Goal: Task Accomplishment & Management: Manage account settings

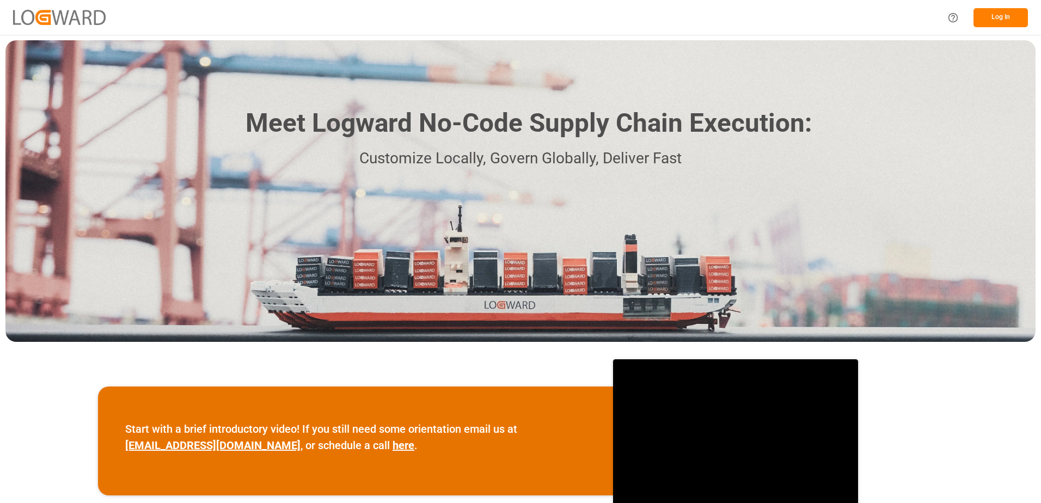
click at [996, 14] on button "Log In" at bounding box center [1001, 17] width 54 height 19
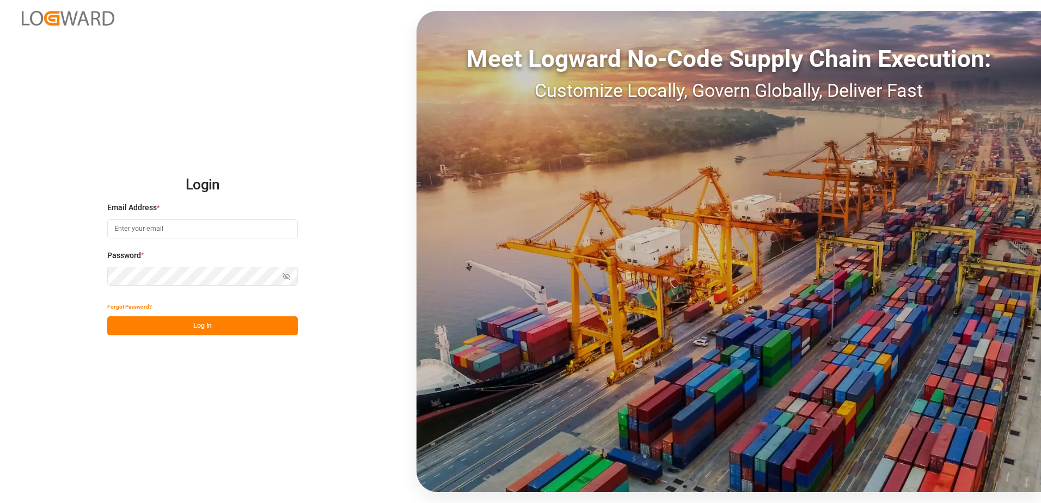
click at [169, 228] on input at bounding box center [202, 229] width 191 height 19
type input "[PERSON_NAME][EMAIL_ADDRESS][DOMAIN_NAME]"
click at [106, 279] on div "Login Email Address * [EMAIL_ADDRESS][DOMAIN_NAME] Password * Show password For…" at bounding box center [520, 251] width 1041 height 503
click at [123, 325] on button "Log In" at bounding box center [202, 325] width 191 height 19
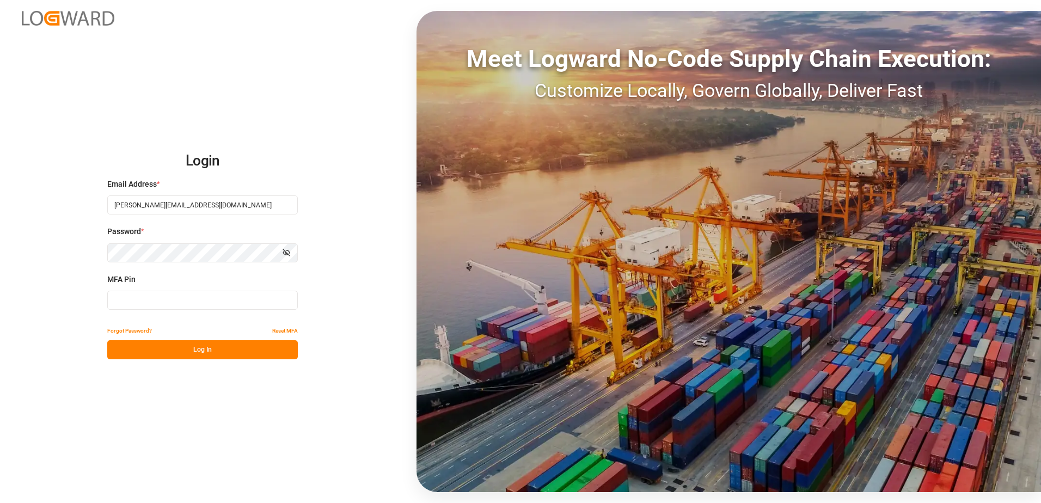
click at [121, 302] on input at bounding box center [202, 300] width 191 height 19
type input "637417"
click at [149, 350] on button "Log In" at bounding box center [202, 349] width 191 height 19
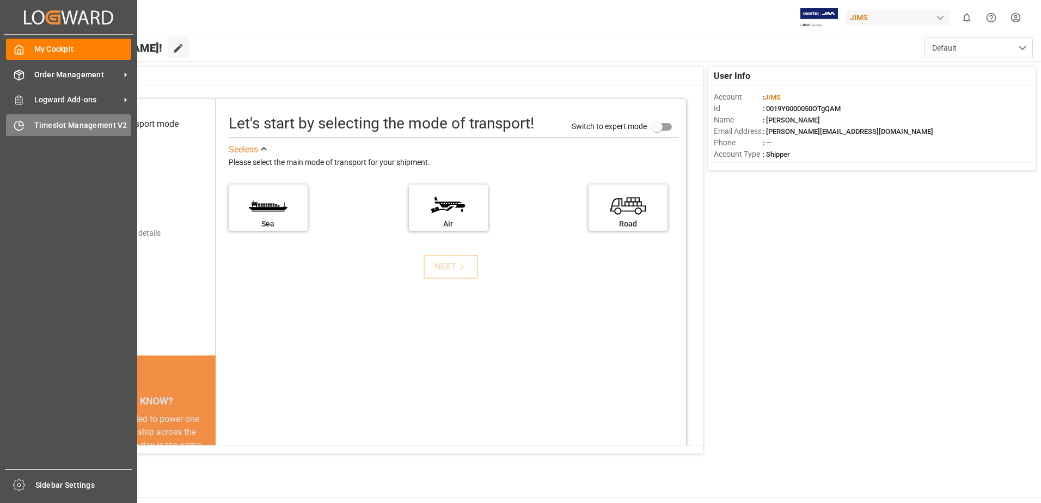
click at [48, 124] on span "Timeslot Management V2" at bounding box center [83, 125] width 98 height 11
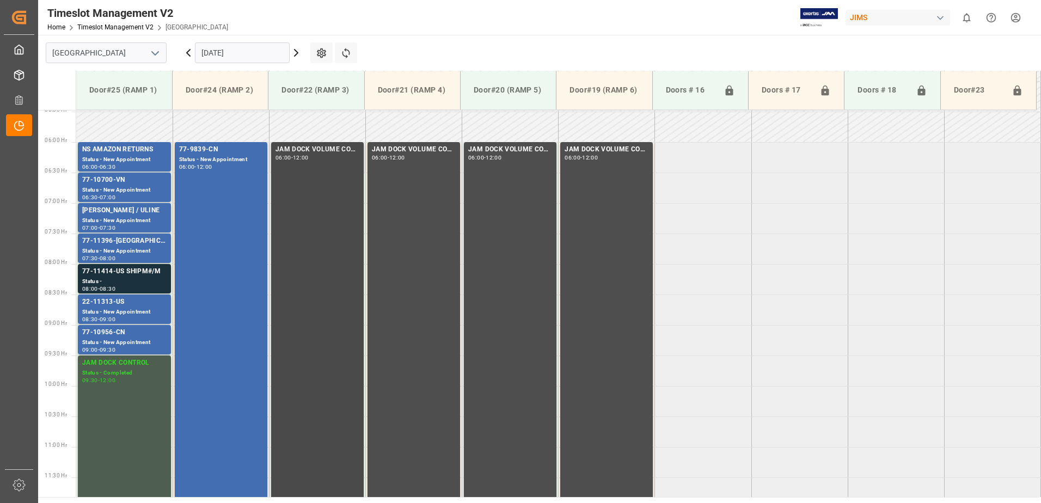
scroll to position [353, 0]
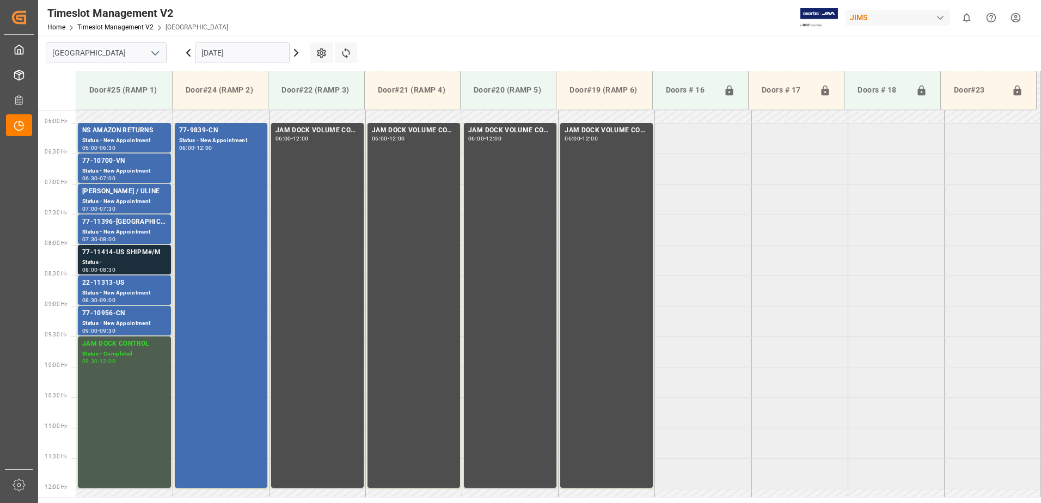
click at [112, 258] on div "77-11414-US SHIPM#/M" at bounding box center [124, 252] width 84 height 11
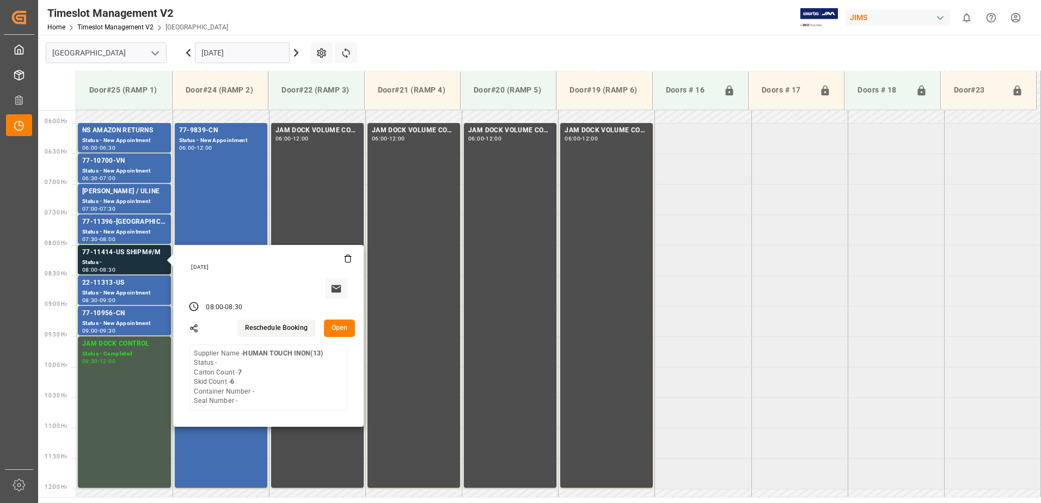
click at [341, 327] on button "Open" at bounding box center [340, 328] width 32 height 17
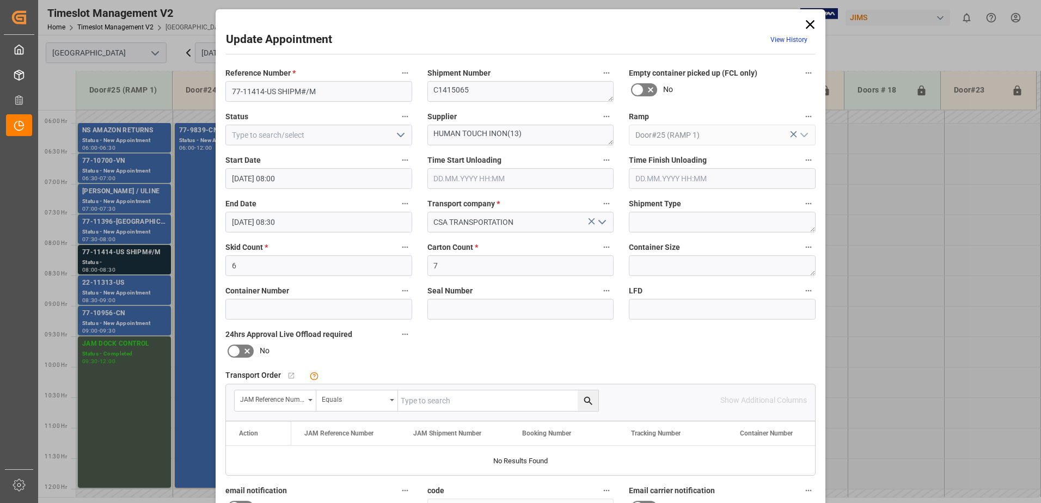
click at [447, 404] on input "text" at bounding box center [498, 401] width 200 height 21
type input "77-11414-us"
click at [586, 402] on icon "search button" at bounding box center [588, 401] width 8 height 8
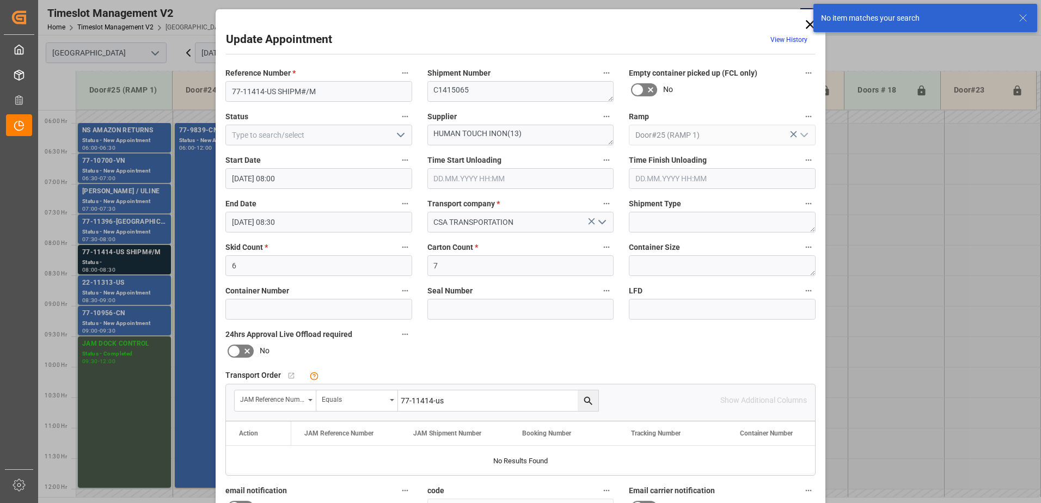
click at [808, 22] on icon at bounding box center [810, 24] width 15 height 15
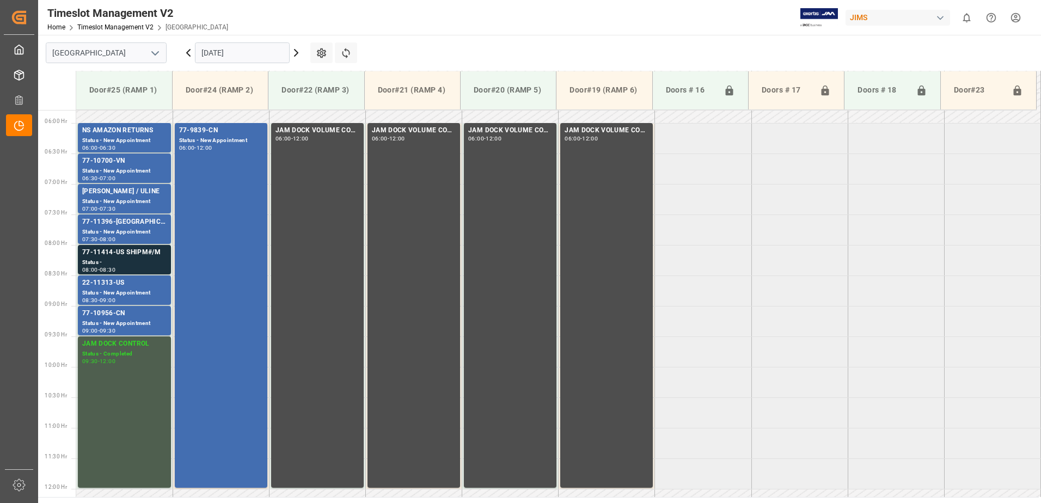
click at [295, 53] on icon at bounding box center [296, 52] width 13 height 13
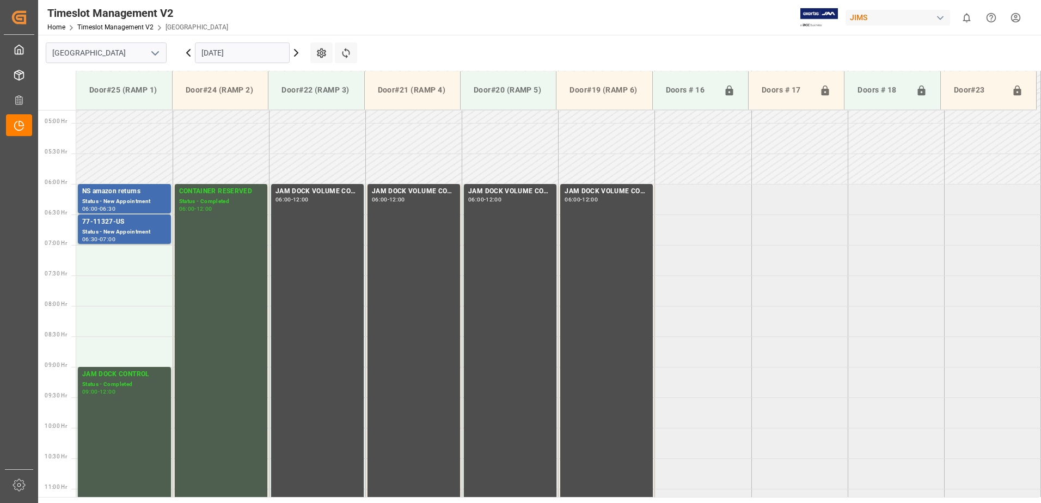
scroll to position [298, 0]
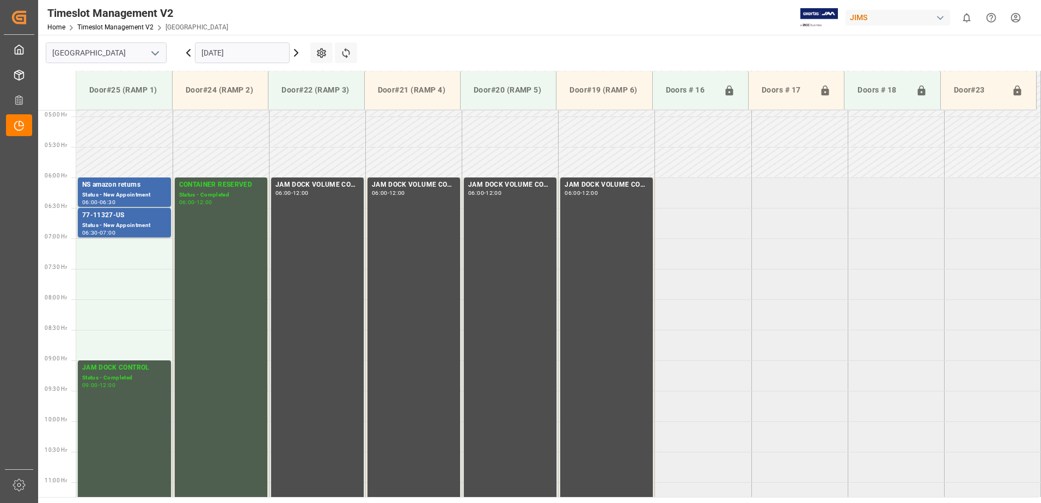
click at [296, 51] on icon at bounding box center [296, 53] width 3 height 7
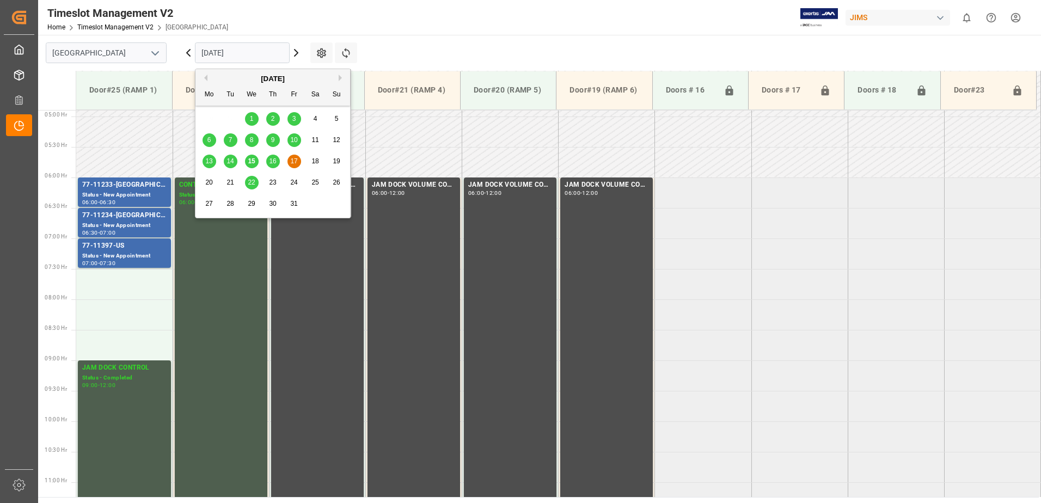
click at [253, 56] on input "[DATE]" at bounding box center [242, 52] width 95 height 21
click at [253, 161] on span "15" at bounding box center [251, 161] width 7 height 8
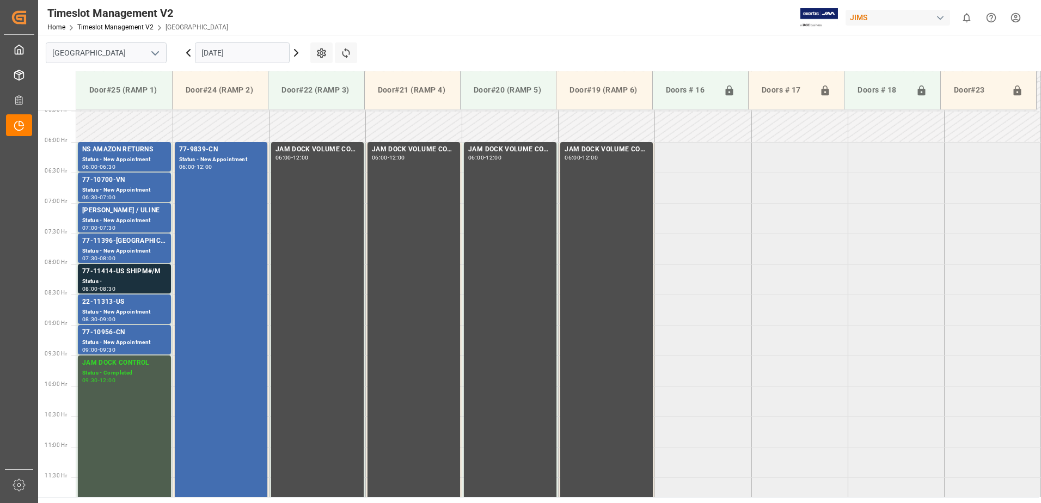
scroll to position [353, 0]
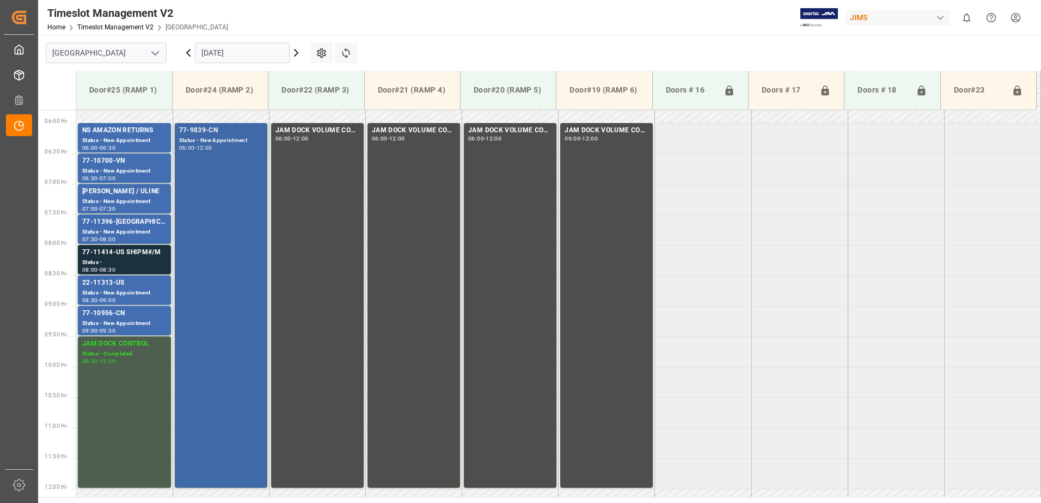
click at [212, 155] on div "77-9839-CN Status - New Appointment 06:00 - 12:00" at bounding box center [221, 305] width 84 height 361
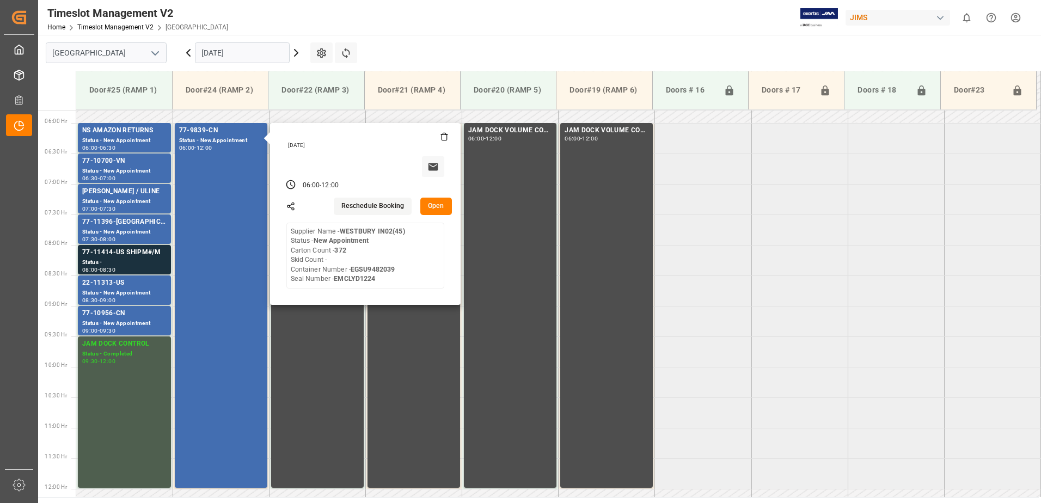
click at [438, 204] on button "Open" at bounding box center [437, 206] width 32 height 17
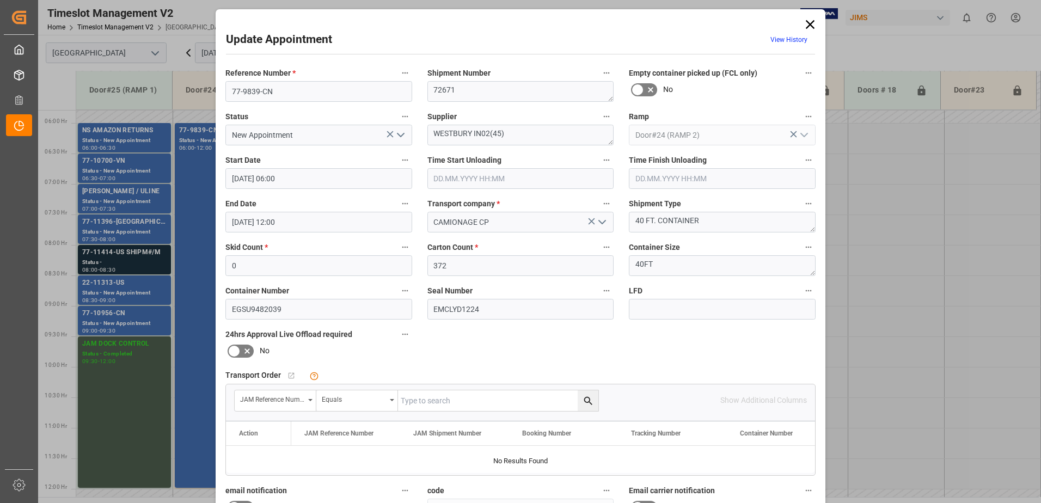
click at [400, 135] on icon "open menu" at bounding box center [400, 135] width 13 height 13
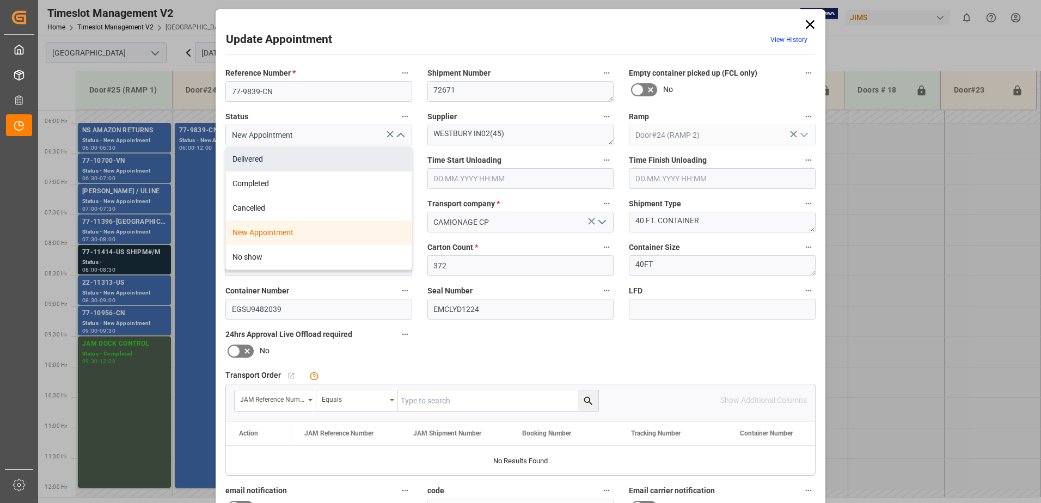
click at [295, 159] on div "Delivered" at bounding box center [319, 159] width 186 height 25
type input "Delivered"
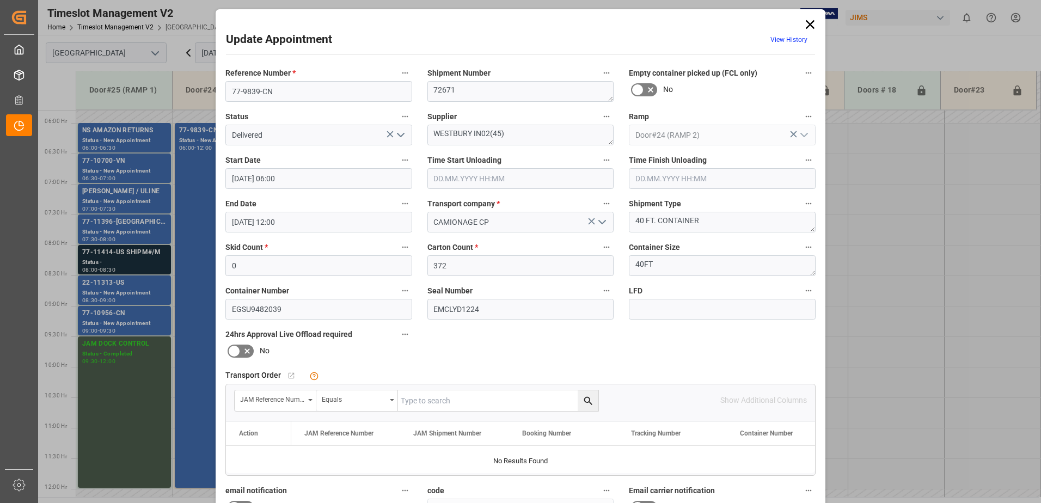
click at [458, 178] on input "text" at bounding box center [521, 178] width 187 height 21
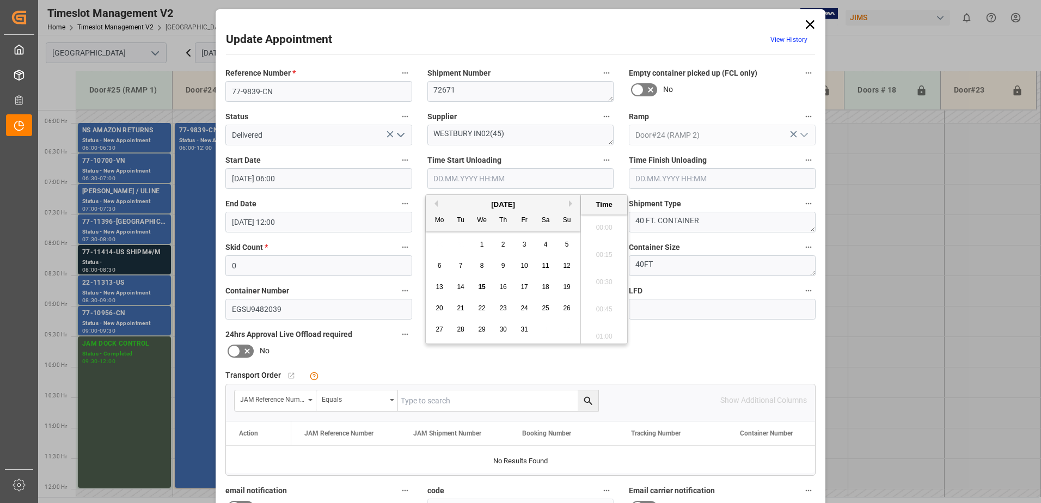
scroll to position [630, 0]
click at [483, 287] on span "15" at bounding box center [481, 287] width 7 height 8
click at [599, 278] on li "06:15" at bounding box center [604, 278] width 46 height 27
type input "[DATE] 06:15"
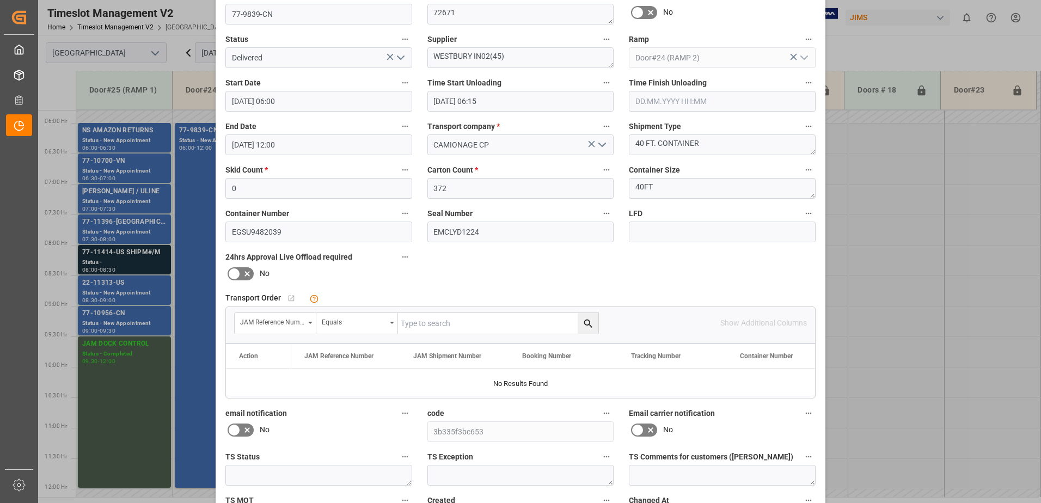
scroll to position [159, 0]
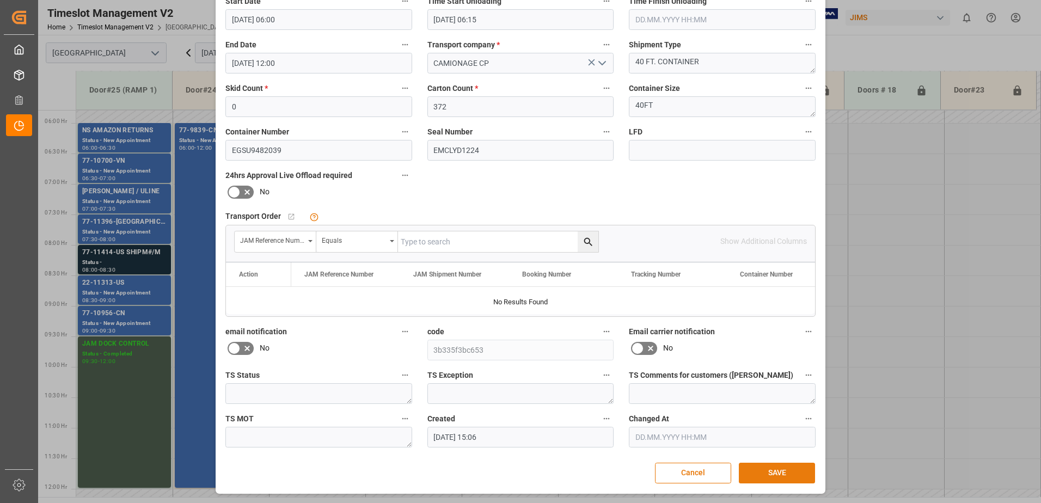
click at [781, 473] on button "SAVE" at bounding box center [777, 473] width 76 height 21
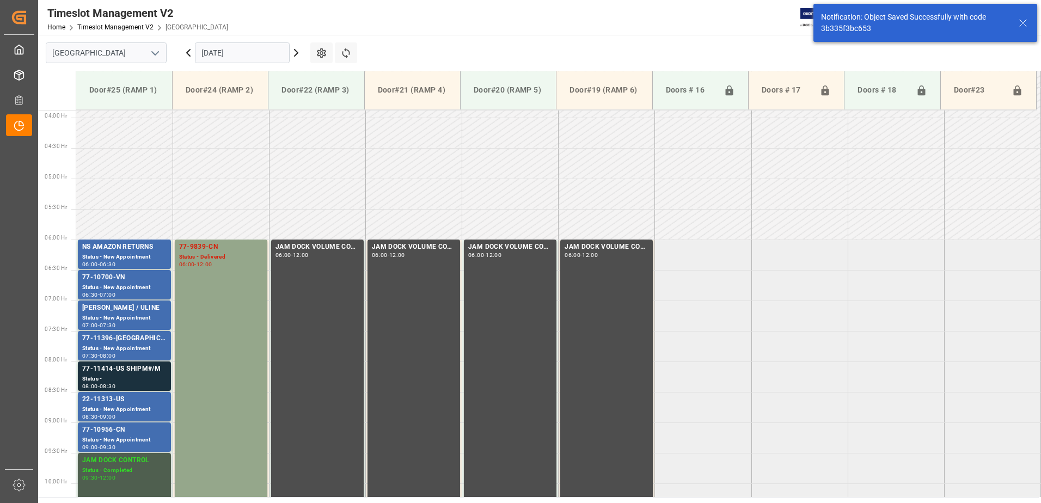
scroll to position [298, 0]
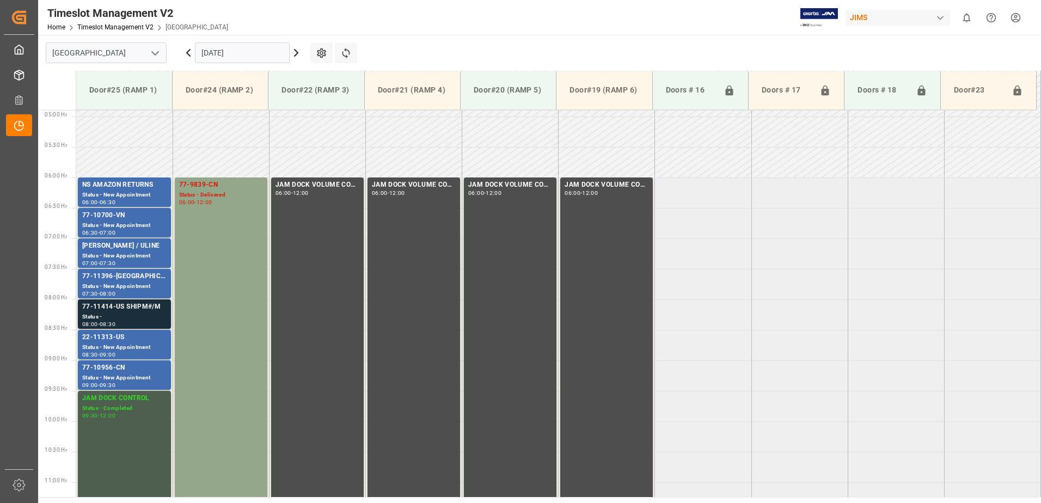
click at [130, 308] on div "77-11414-US SHIPM#/M" at bounding box center [124, 307] width 84 height 11
click at [105, 313] on div "Status -" at bounding box center [124, 317] width 84 height 9
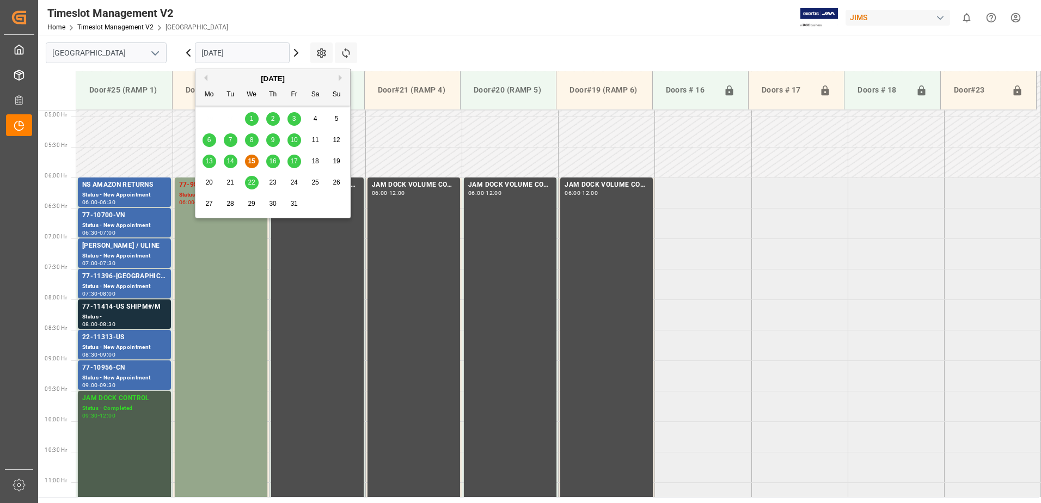
click at [281, 53] on input "[DATE]" at bounding box center [242, 52] width 95 height 21
click at [295, 162] on span "17" at bounding box center [293, 161] width 7 height 8
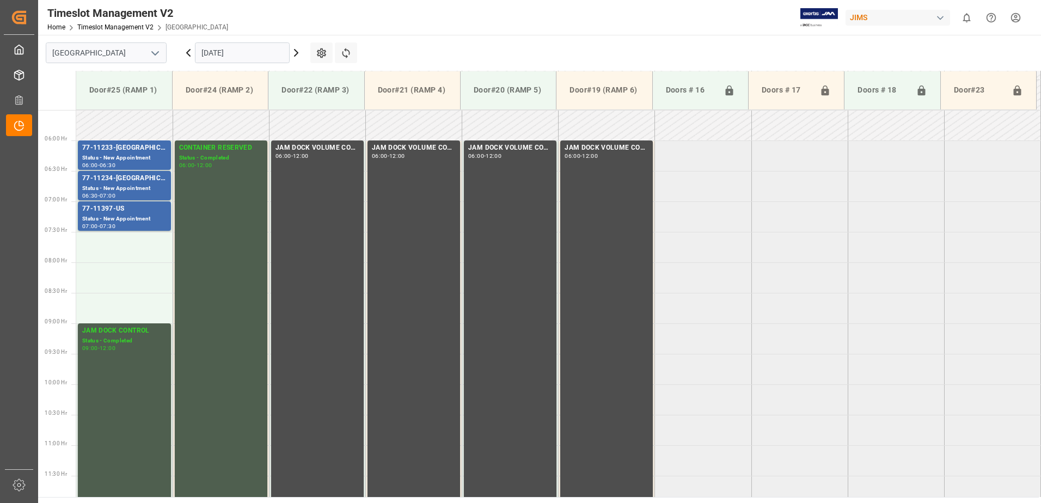
scroll to position [359, 0]
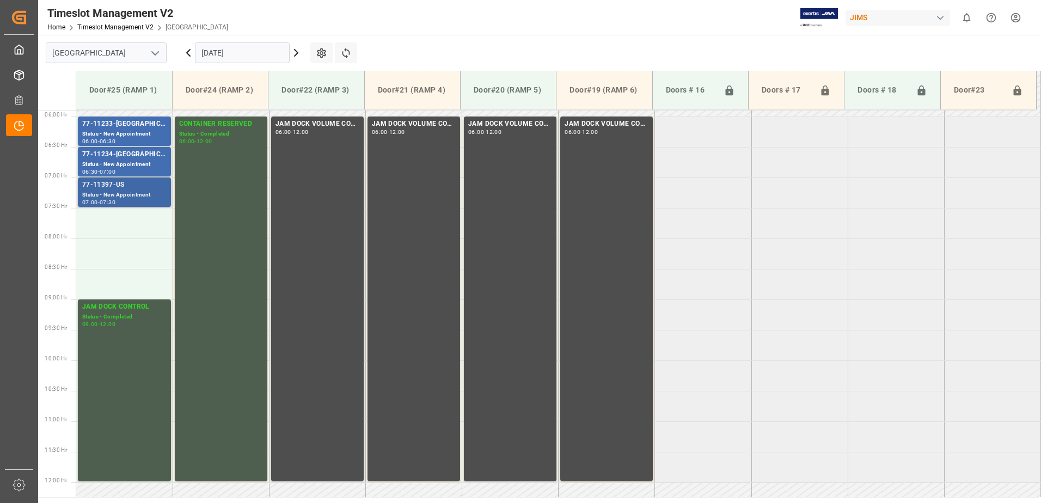
click at [109, 185] on div "77-11397-US" at bounding box center [124, 185] width 84 height 11
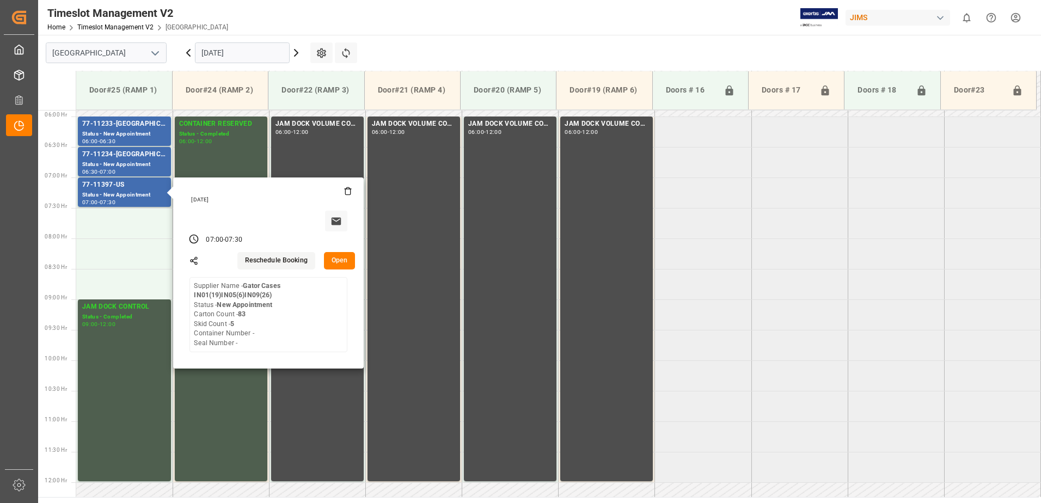
click at [248, 52] on input "[DATE]" at bounding box center [242, 52] width 95 height 21
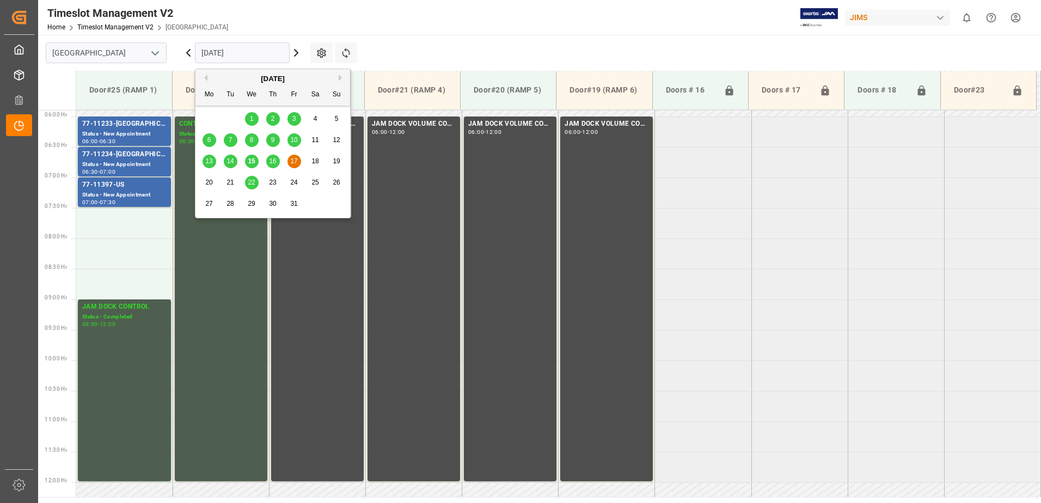
click at [231, 161] on span "14" at bounding box center [230, 161] width 7 height 8
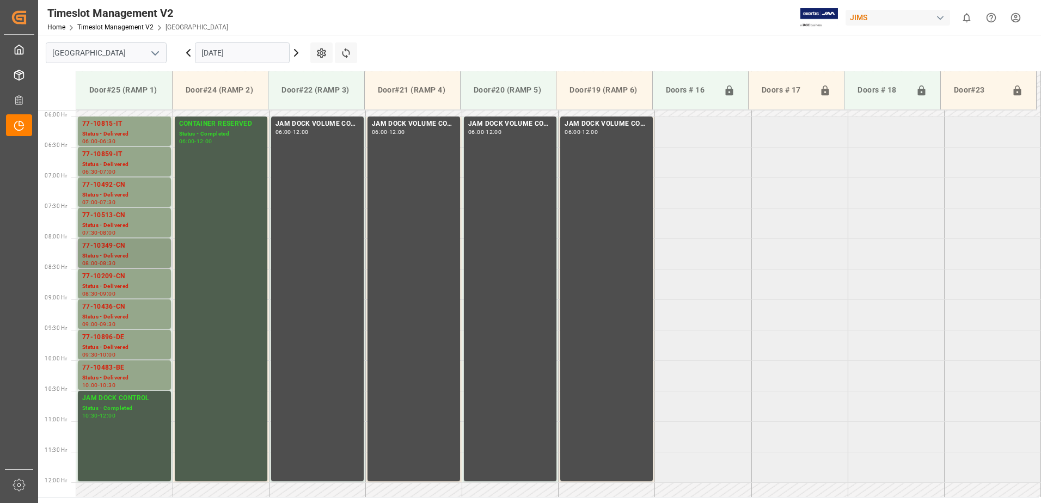
click at [125, 251] on div "77-10349-CN" at bounding box center [124, 246] width 84 height 11
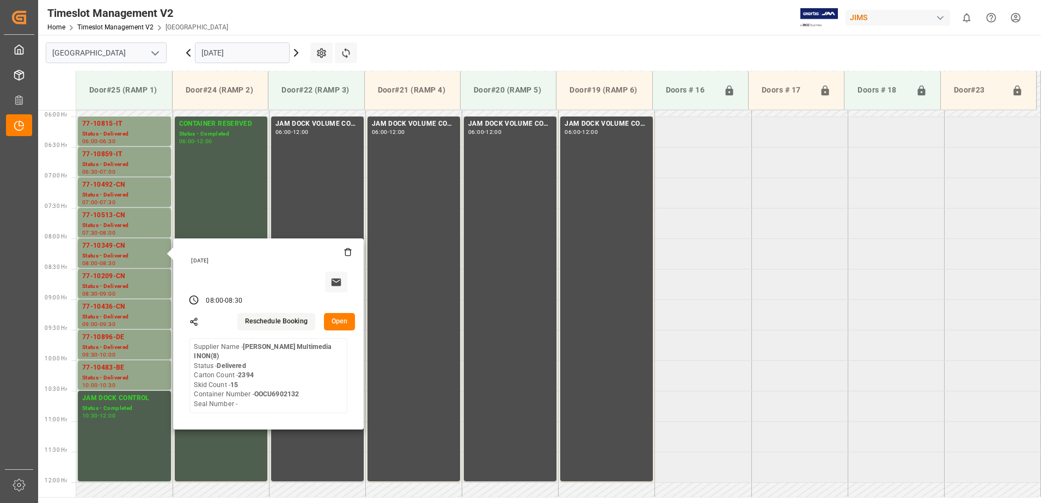
click at [340, 321] on button "Open" at bounding box center [340, 321] width 32 height 17
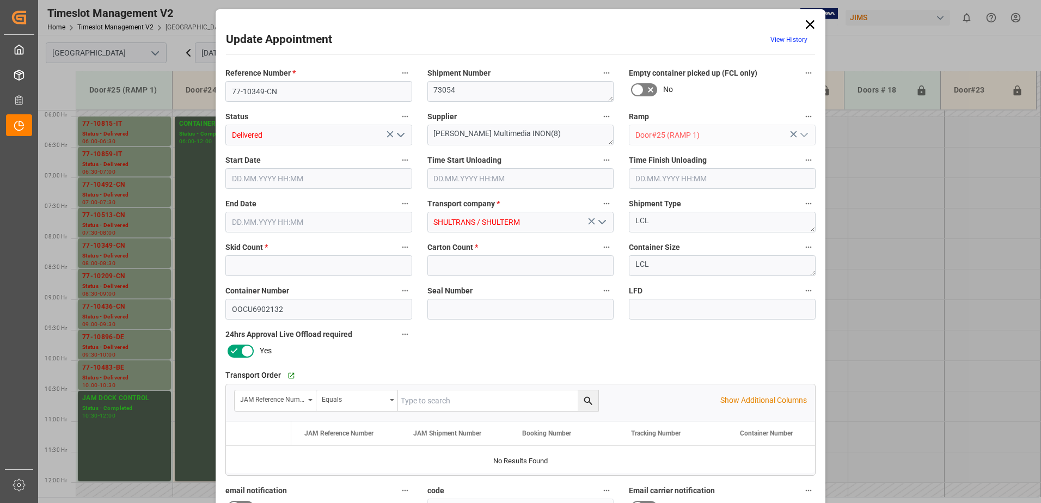
type input "15"
type input "2394"
type input "[DATE] 08:00"
type input "[DATE] 08:45"
type input "[DATE] 08:30"
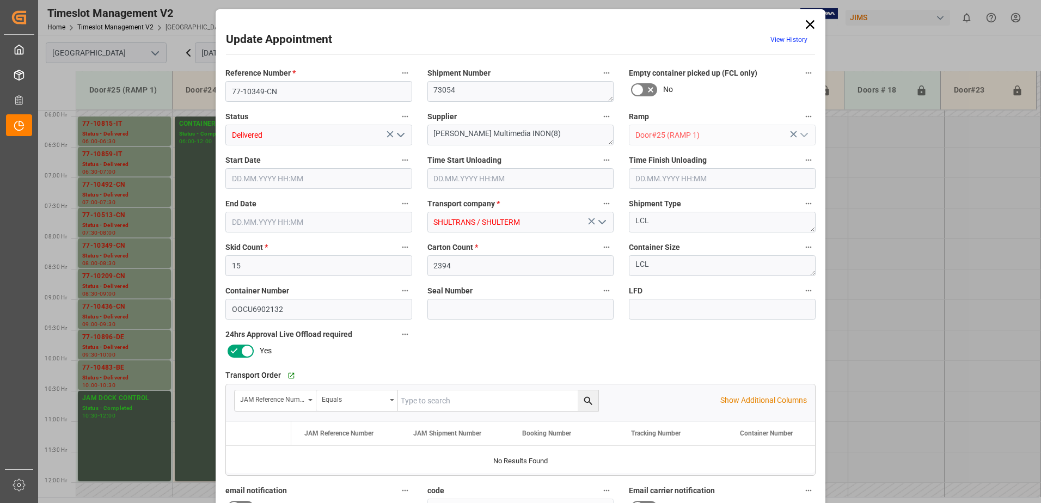
type input "[DATE] 12:13"
click at [398, 135] on polyline "open menu" at bounding box center [401, 134] width 7 height 3
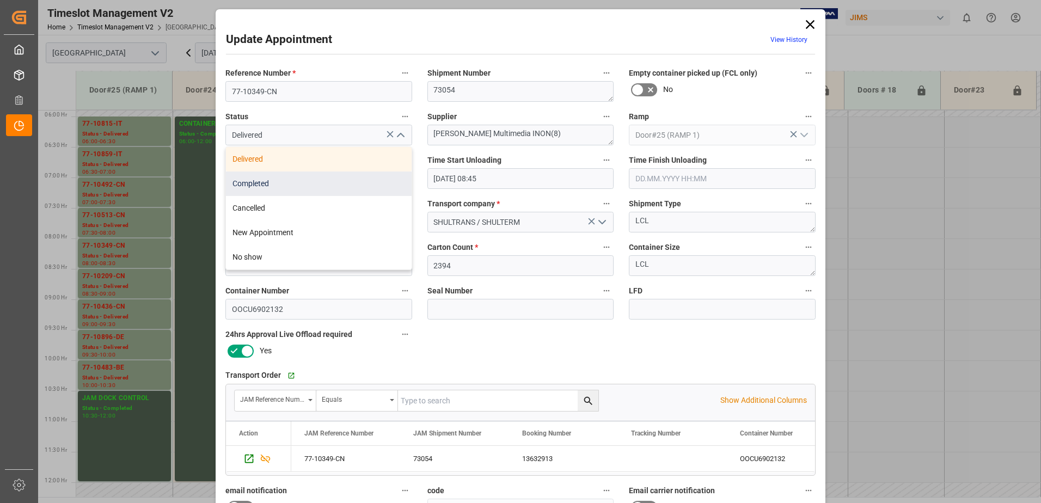
click at [342, 185] on div "Completed" at bounding box center [319, 184] width 186 height 25
type input "Completed"
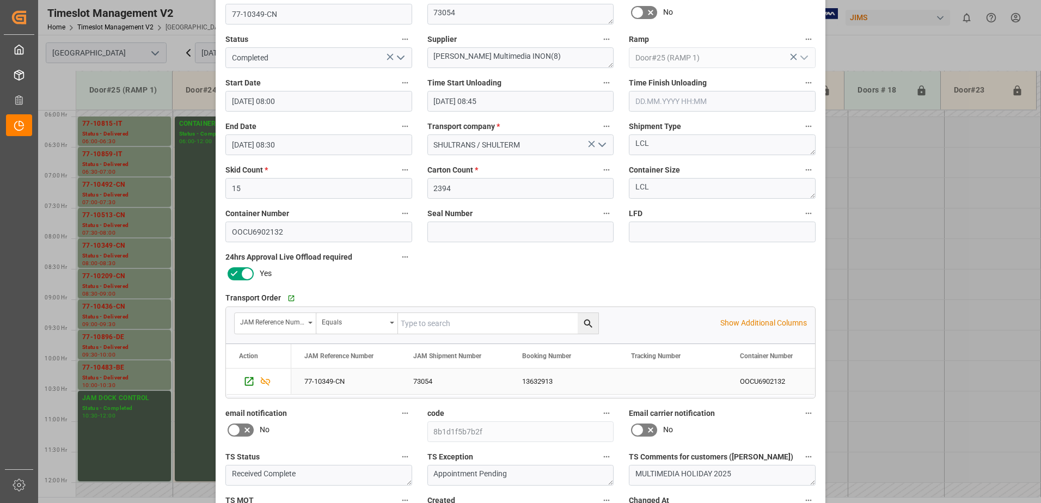
scroll to position [159, 0]
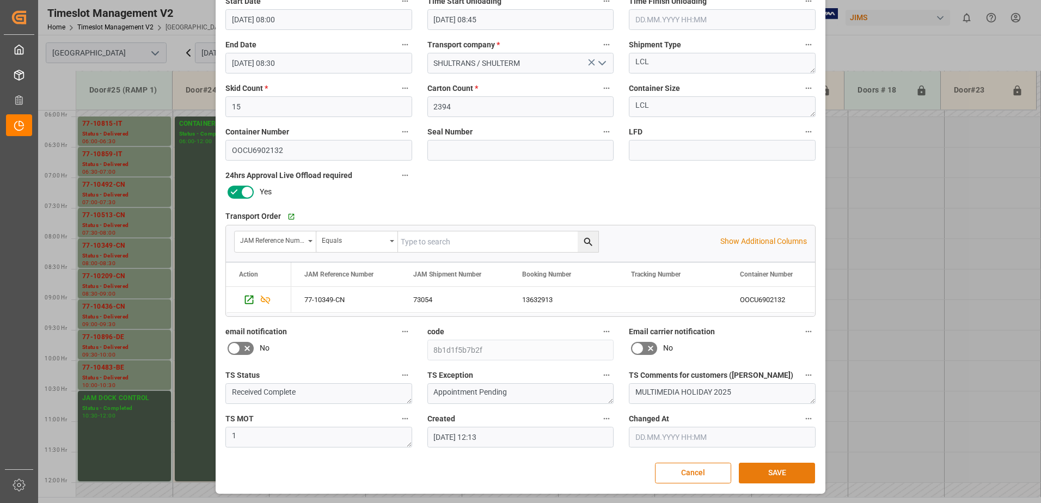
click at [786, 473] on button "SAVE" at bounding box center [777, 473] width 76 height 21
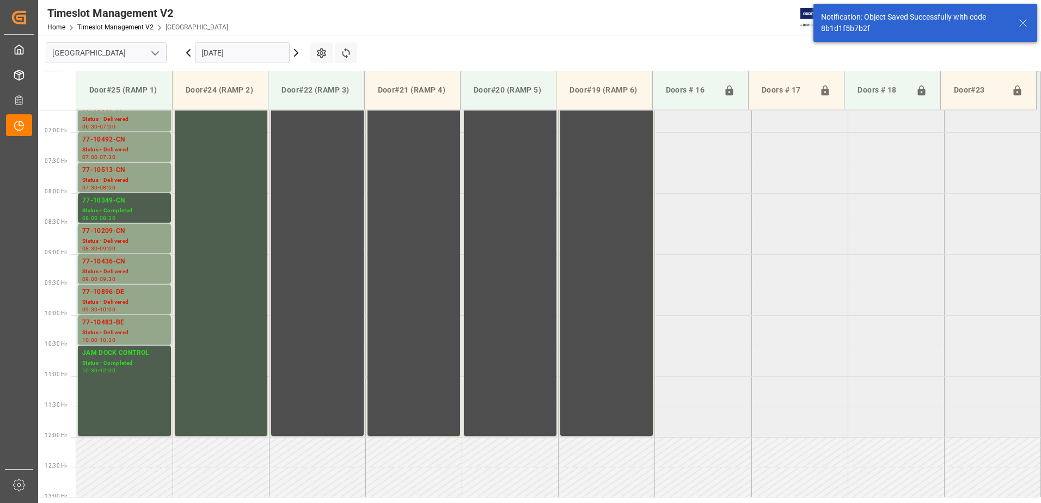
scroll to position [421, 0]
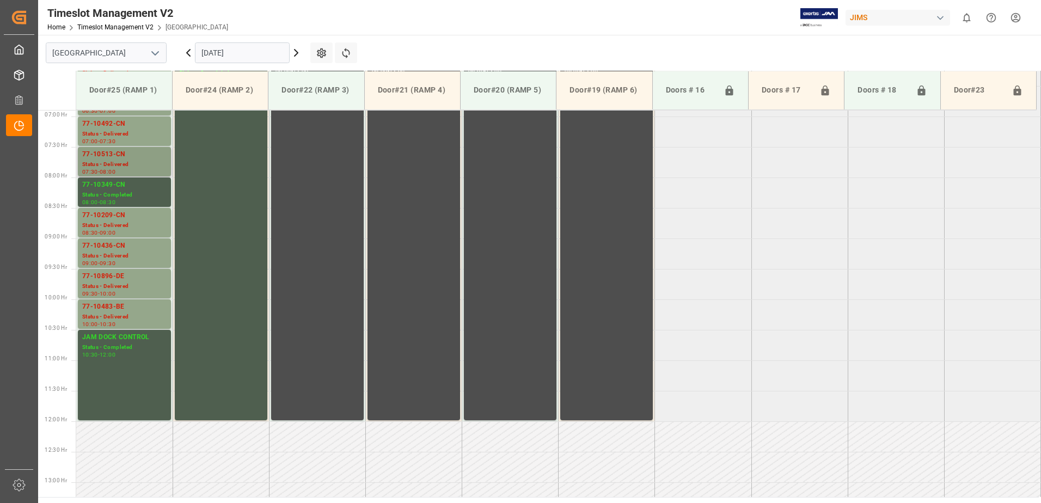
click at [99, 163] on div "Status - Delivered" at bounding box center [124, 164] width 84 height 9
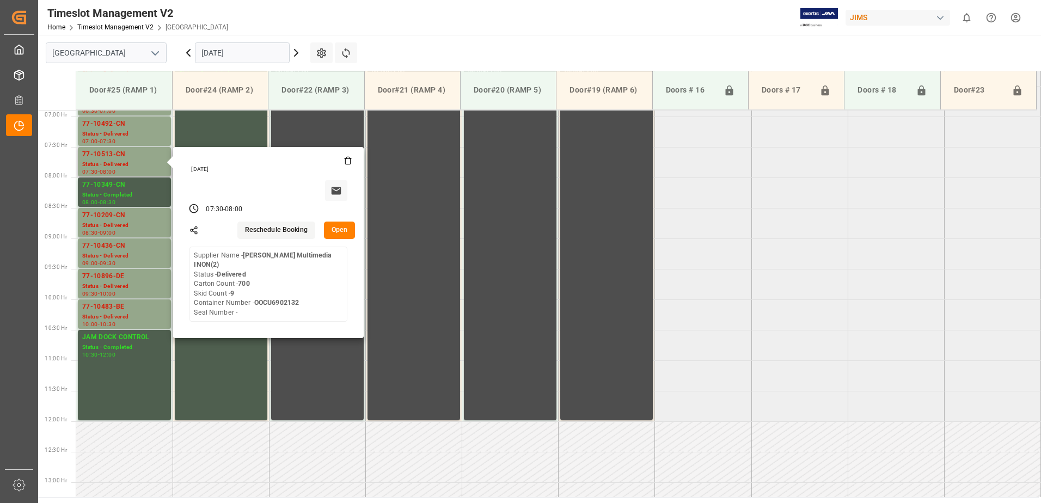
click at [339, 229] on button "Open" at bounding box center [340, 230] width 32 height 17
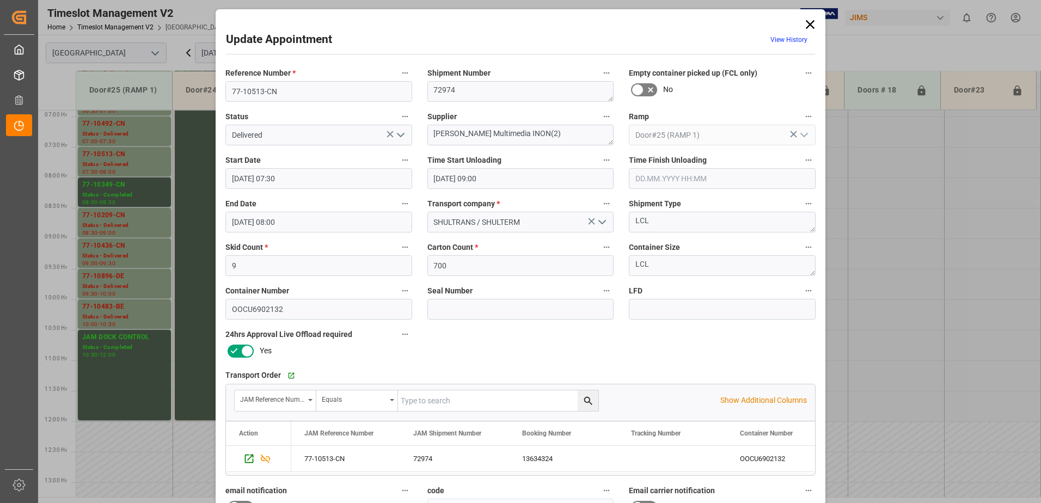
click at [400, 135] on icon "open menu" at bounding box center [400, 135] width 13 height 13
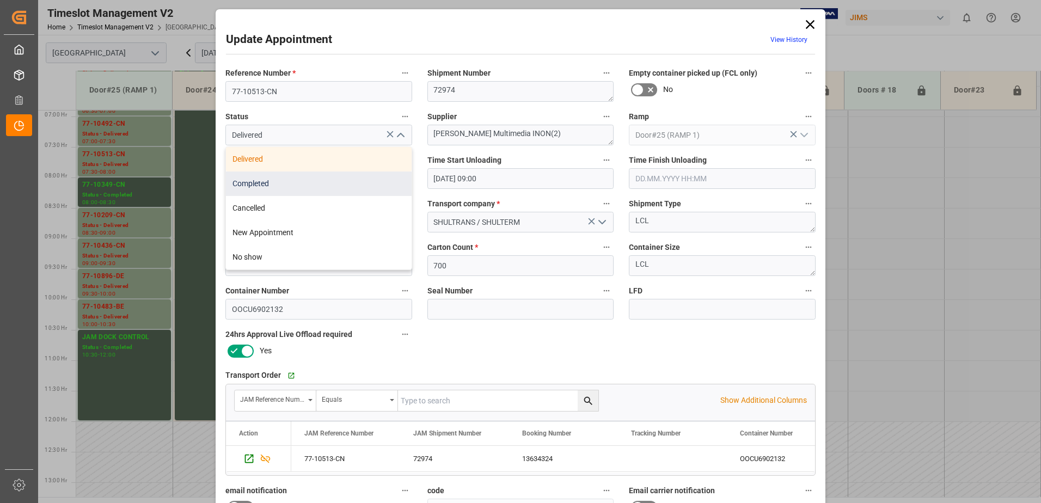
click at [339, 180] on div "Completed" at bounding box center [319, 184] width 186 height 25
type input "Completed"
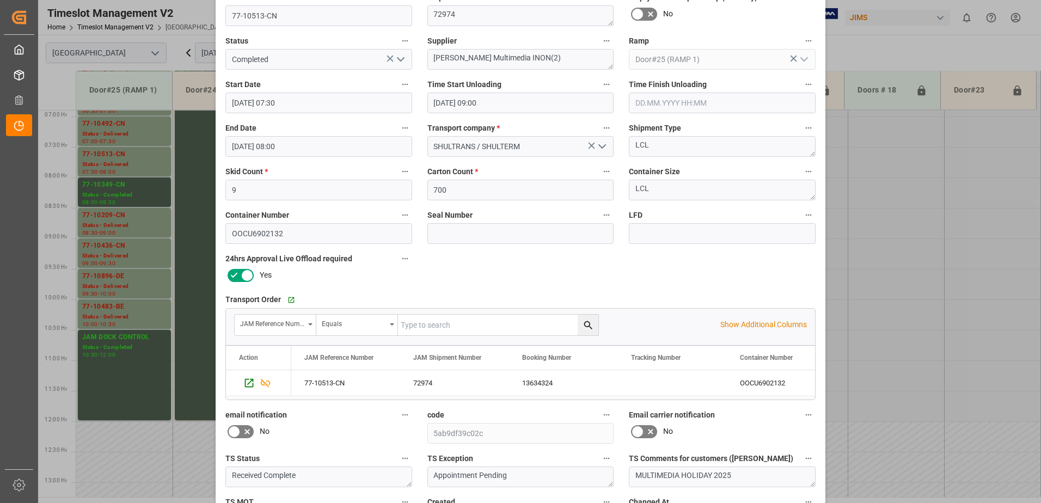
scroll to position [159, 0]
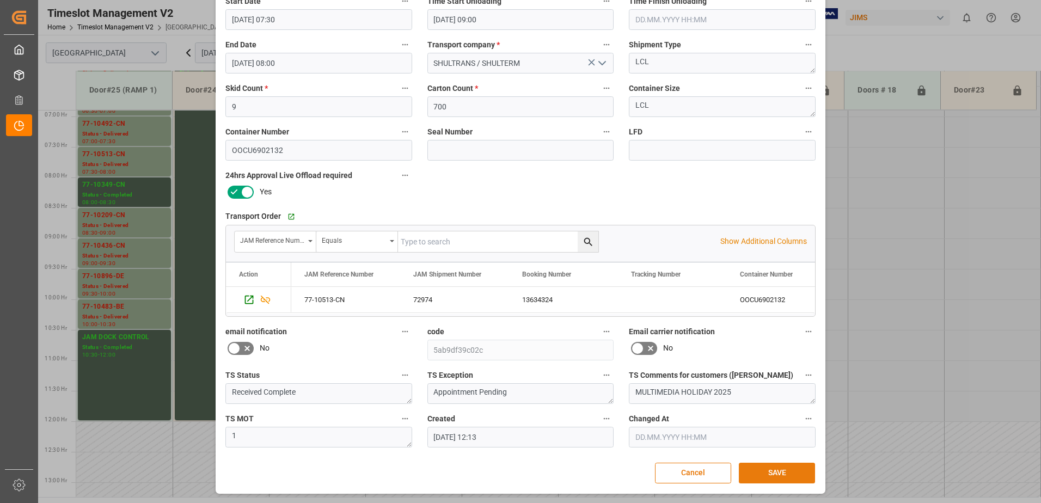
click at [786, 474] on button "SAVE" at bounding box center [777, 473] width 76 height 21
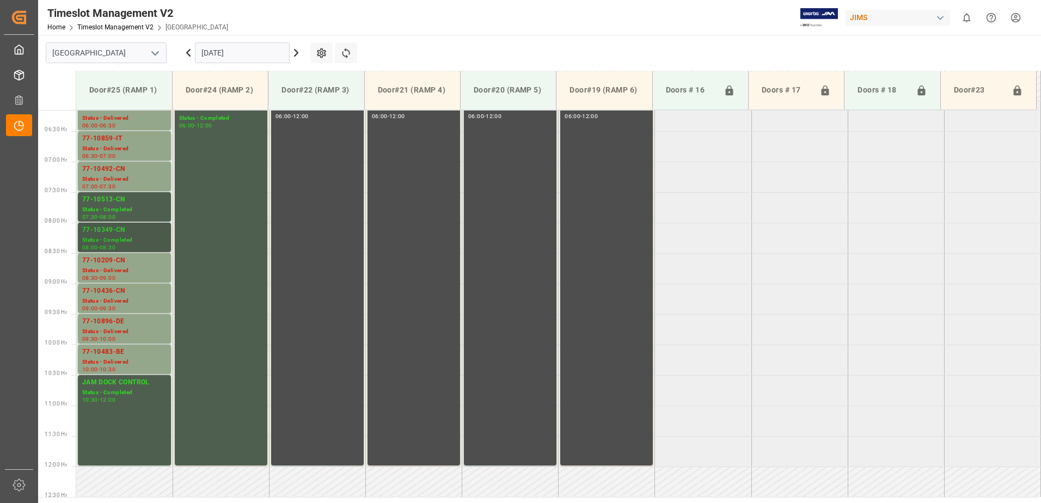
scroll to position [321, 0]
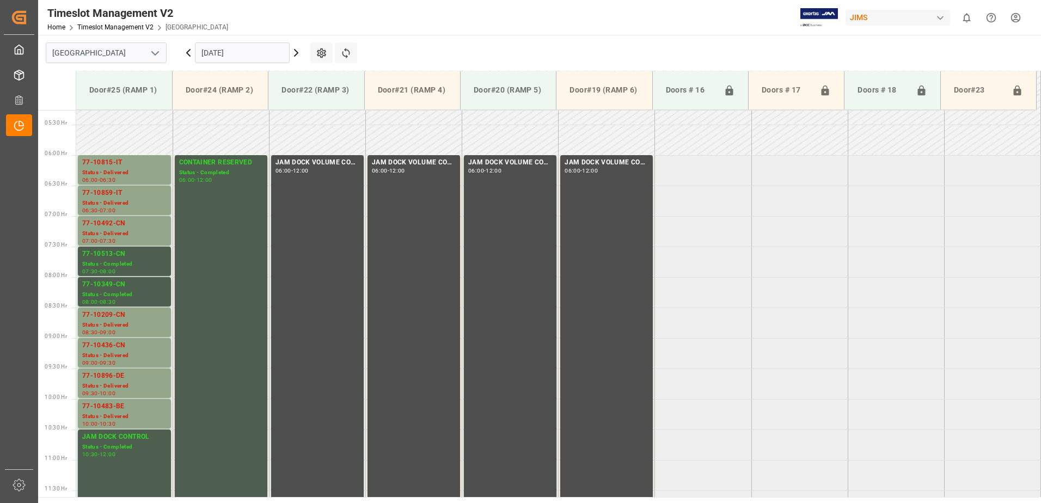
click at [267, 54] on input "[DATE]" at bounding box center [242, 52] width 95 height 21
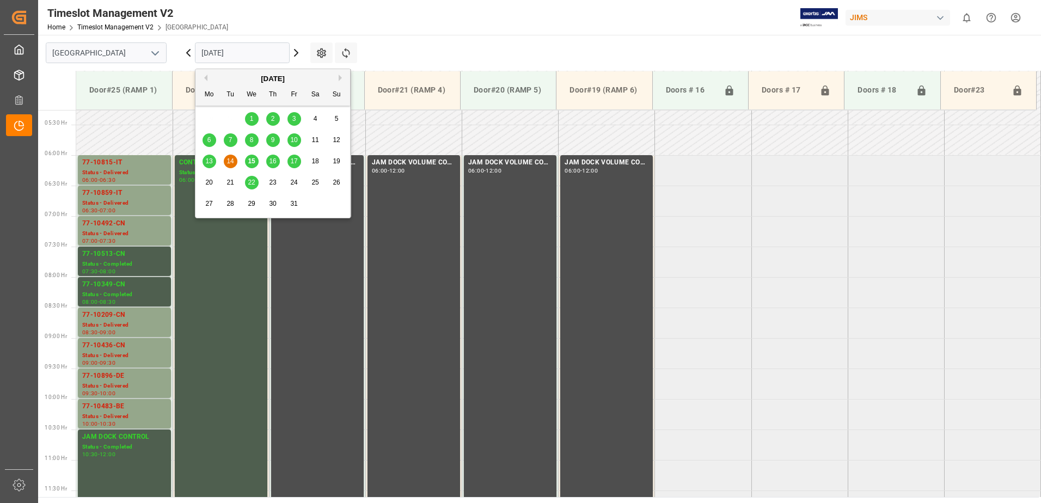
click at [253, 162] on span "15" at bounding box center [251, 161] width 7 height 8
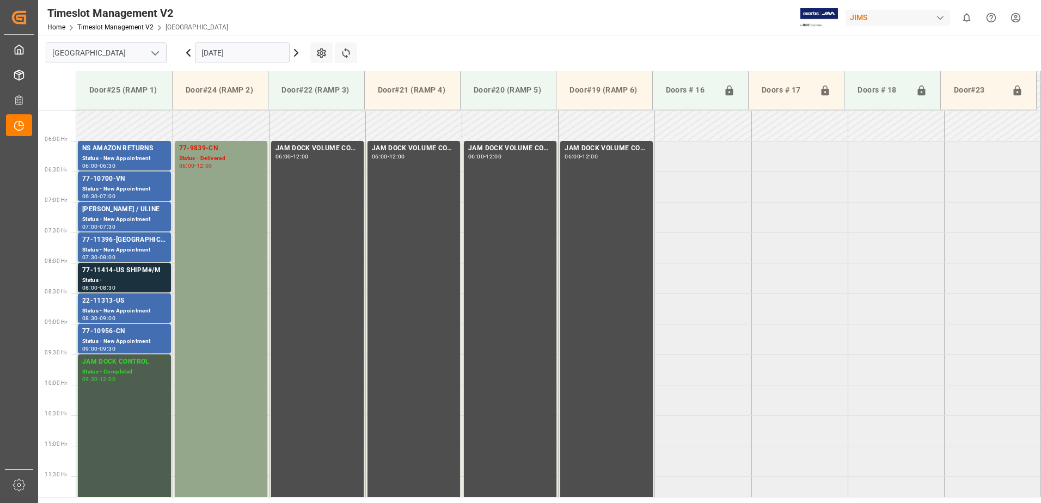
scroll to position [359, 0]
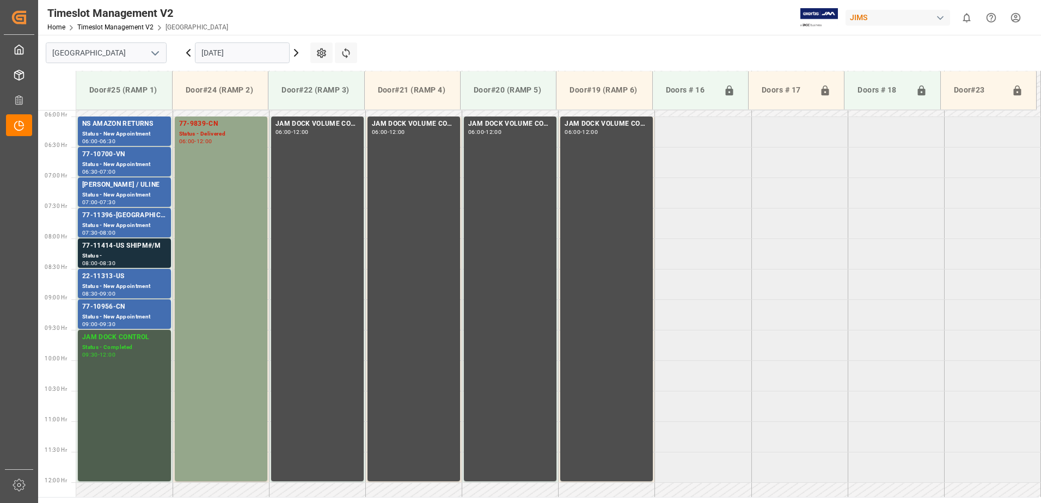
click at [298, 52] on icon at bounding box center [296, 52] width 13 height 13
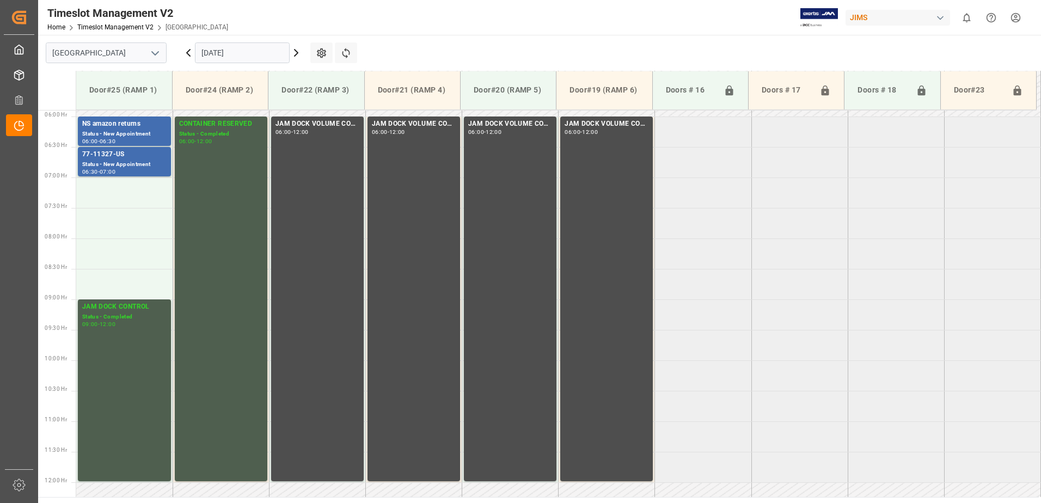
click at [294, 52] on icon at bounding box center [296, 52] width 13 height 13
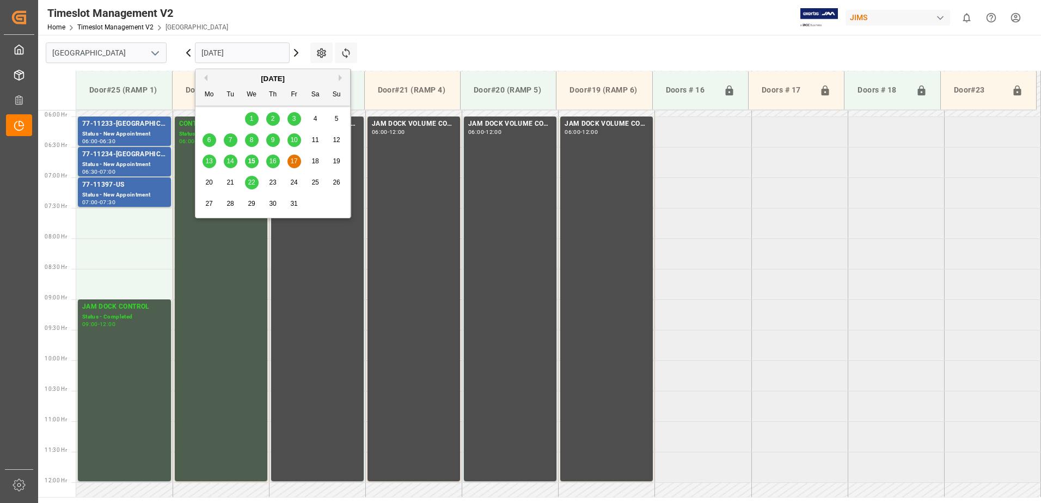
click at [270, 58] on input "[DATE]" at bounding box center [242, 52] width 95 height 21
click at [252, 164] on span "15" at bounding box center [251, 161] width 7 height 8
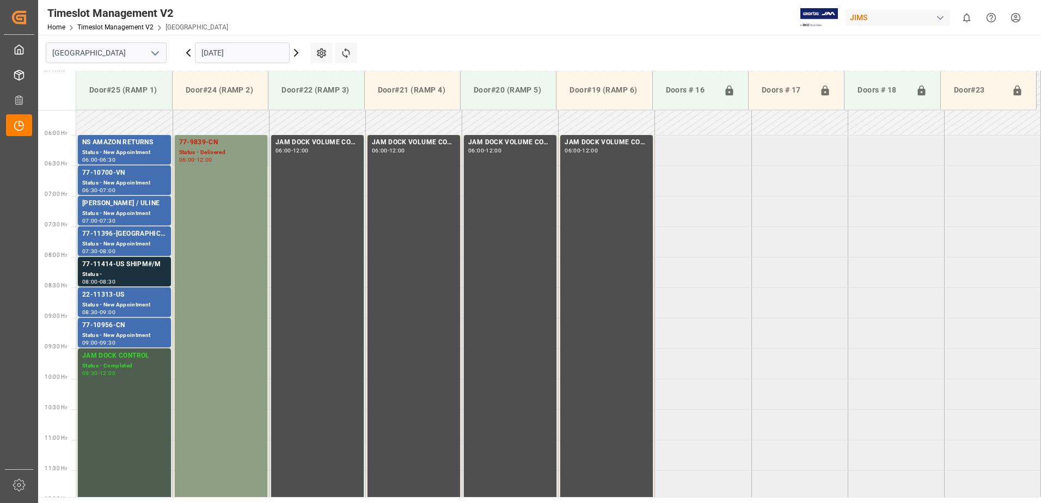
scroll to position [366, 0]
